Goal: Task Accomplishment & Management: Manage account settings

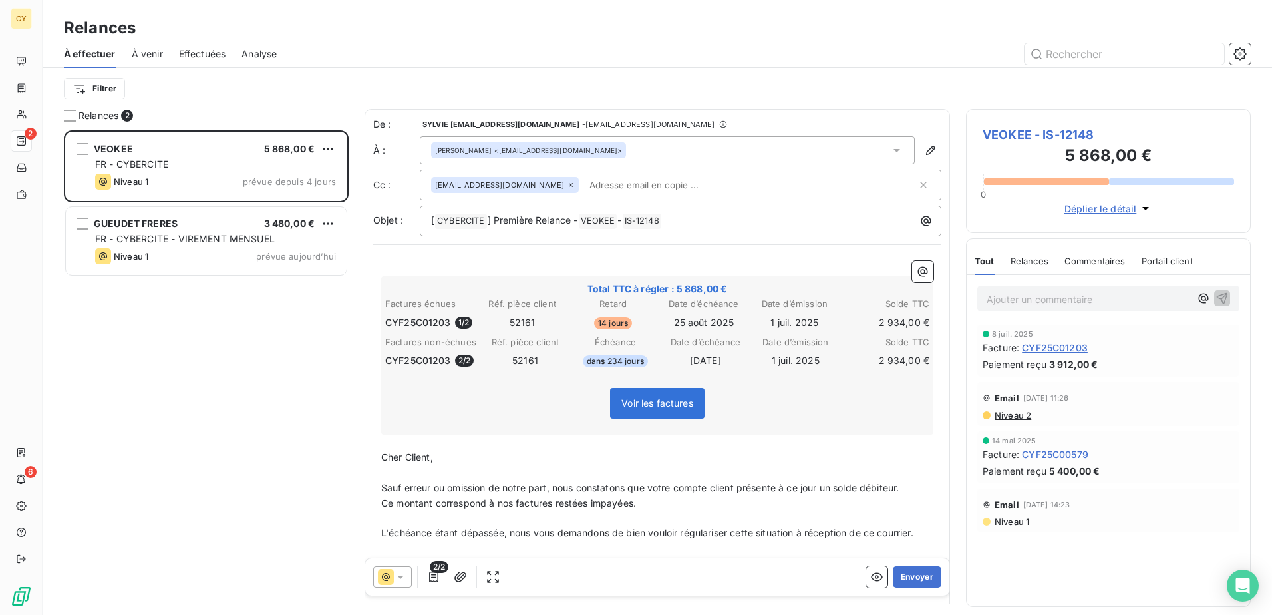
scroll to position [474, 275]
click at [899, 581] on button "Envoyer" at bounding box center [917, 576] width 49 height 21
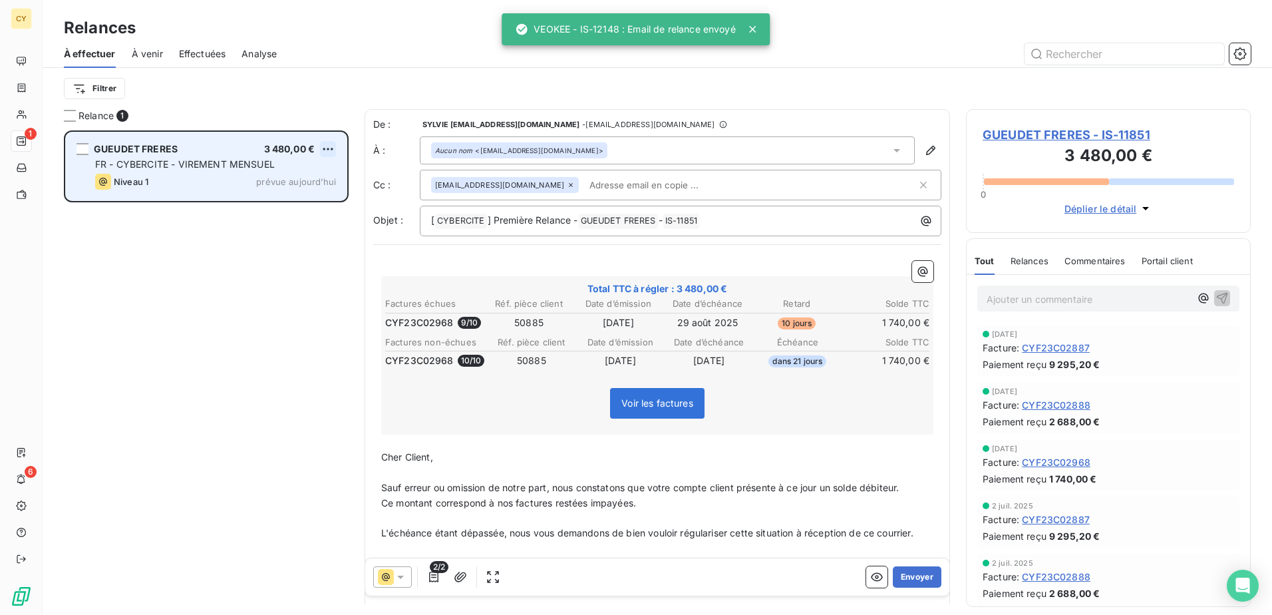
click at [324, 152] on html "CY 1 6 Relances À effectuer À venir Effectuées Analyse Filtrer Relance 1 GUEUDE…" at bounding box center [636, 307] width 1272 height 615
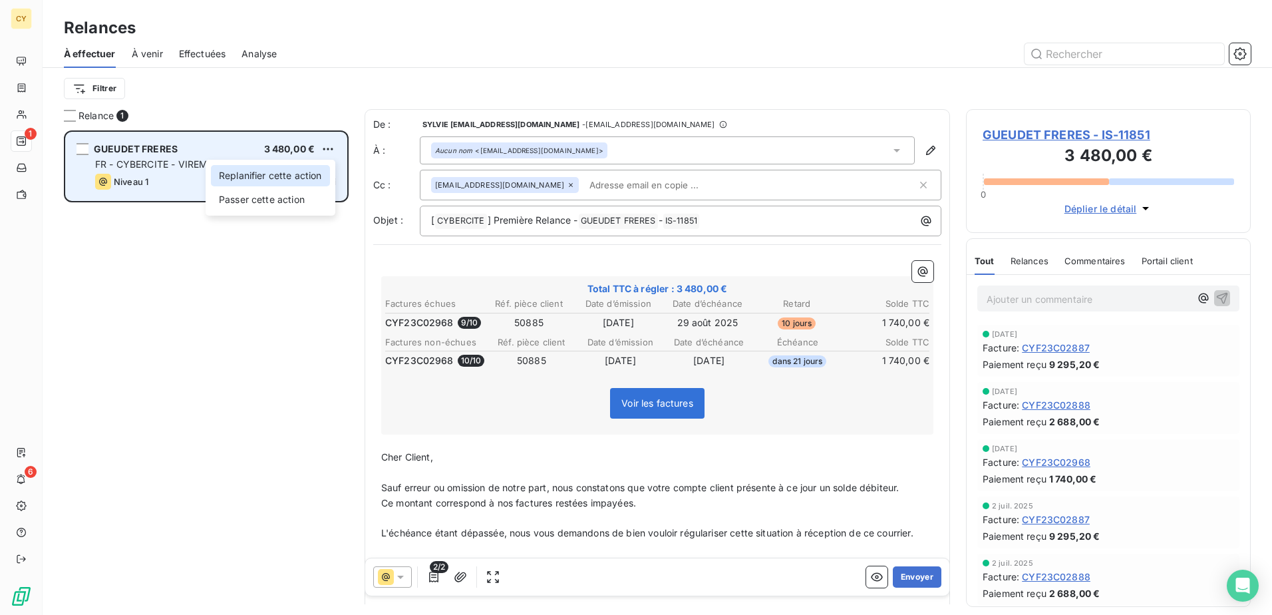
click at [292, 180] on div "Replanifier cette action" at bounding box center [270, 175] width 119 height 21
select select "8"
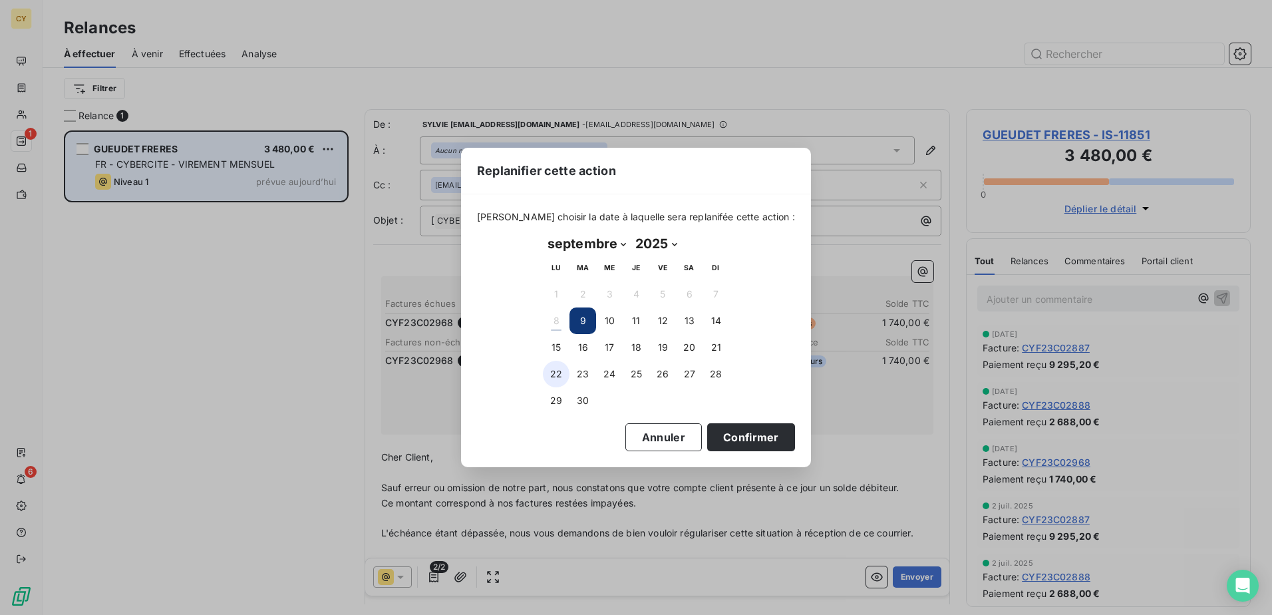
click at [563, 372] on button "22" at bounding box center [556, 374] width 27 height 27
click at [748, 445] on button "Confirmer" at bounding box center [751, 437] width 88 height 28
